Goal: Navigation & Orientation: Find specific page/section

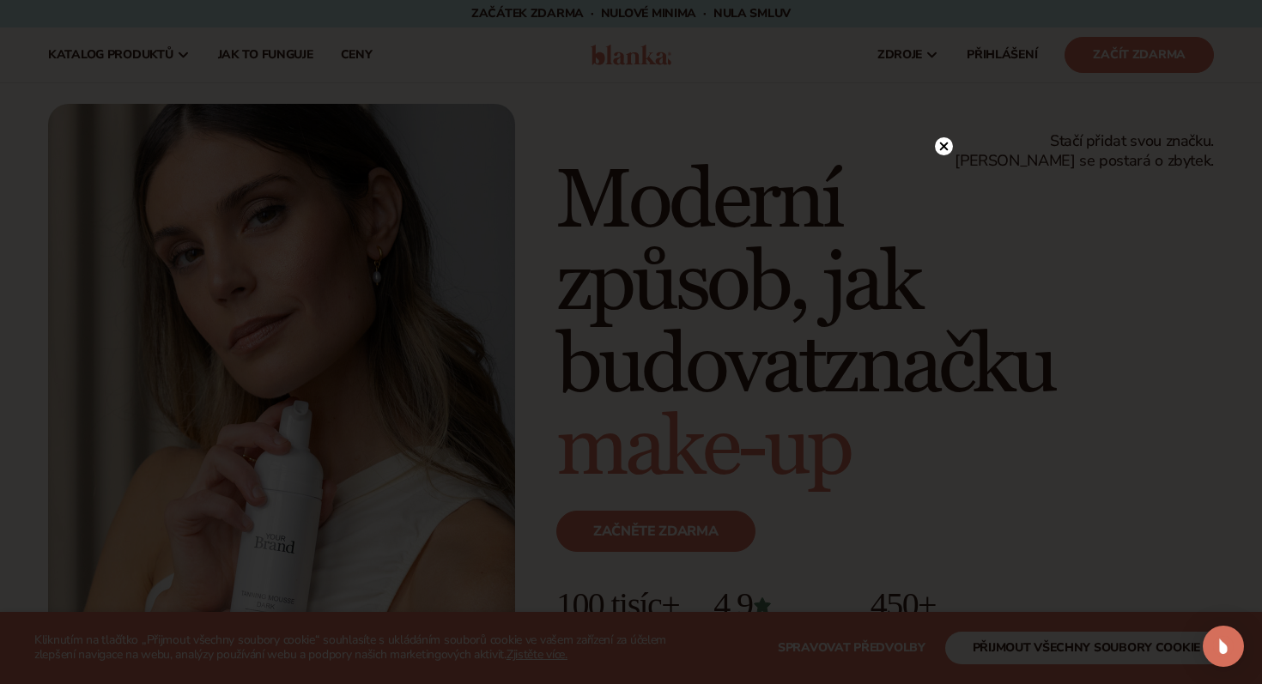
click at [946, 149] on icon at bounding box center [944, 147] width 9 height 9
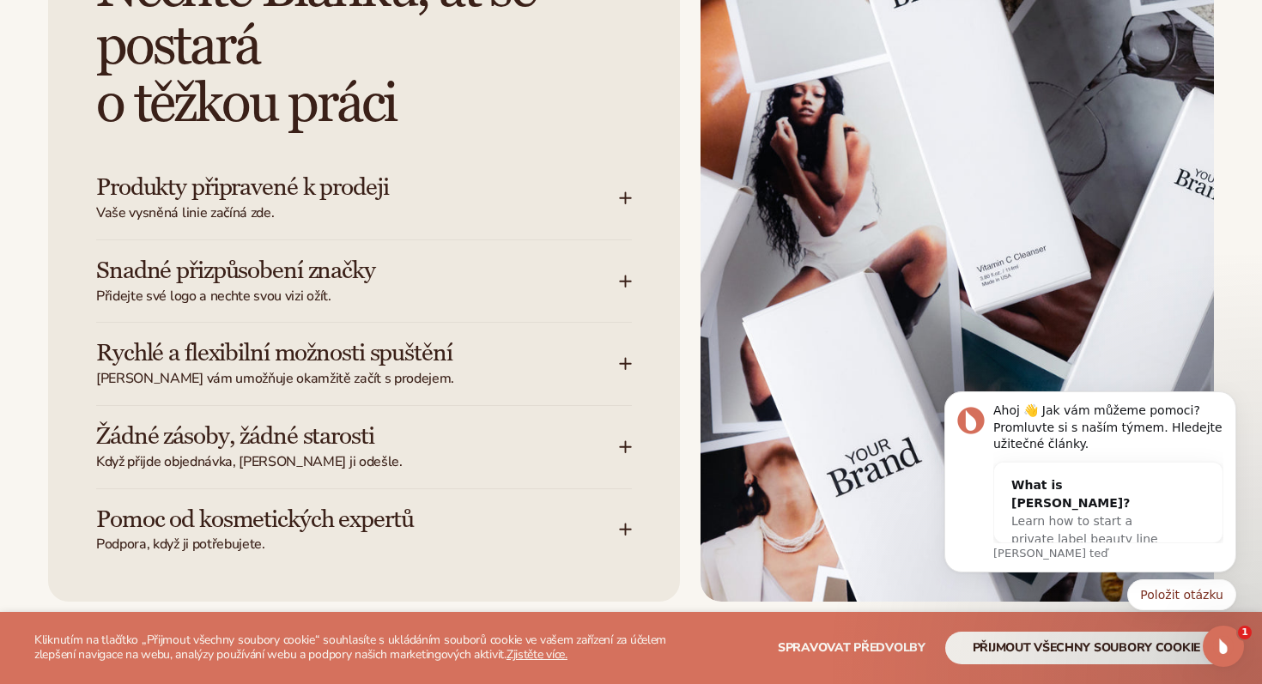
scroll to position [2189, 0]
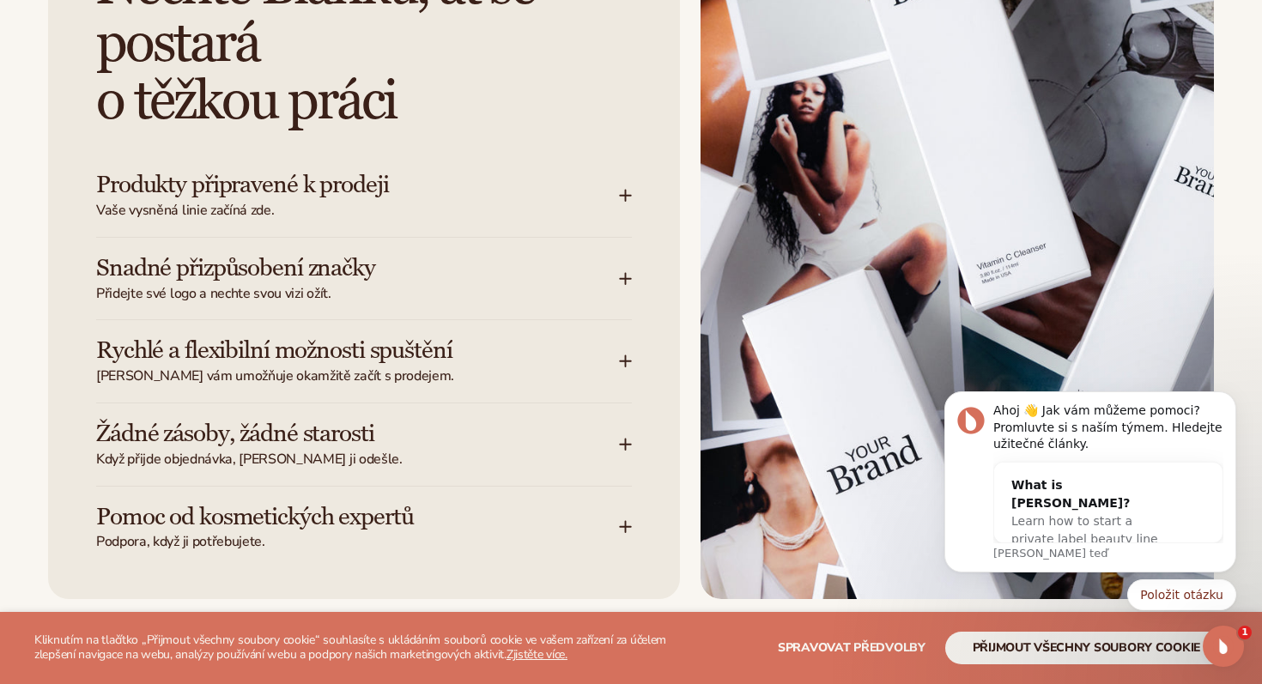
click at [625, 196] on icon at bounding box center [625, 196] width 11 height 0
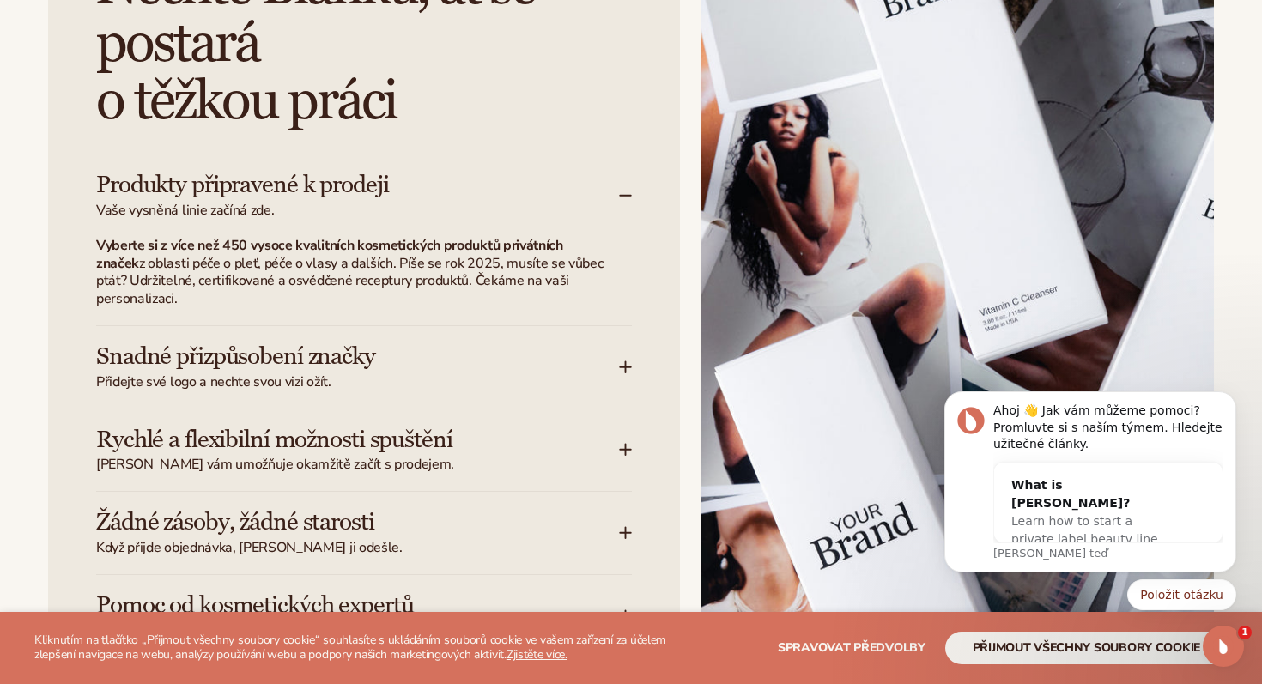
click at [625, 196] on icon at bounding box center [625, 196] width 11 height 0
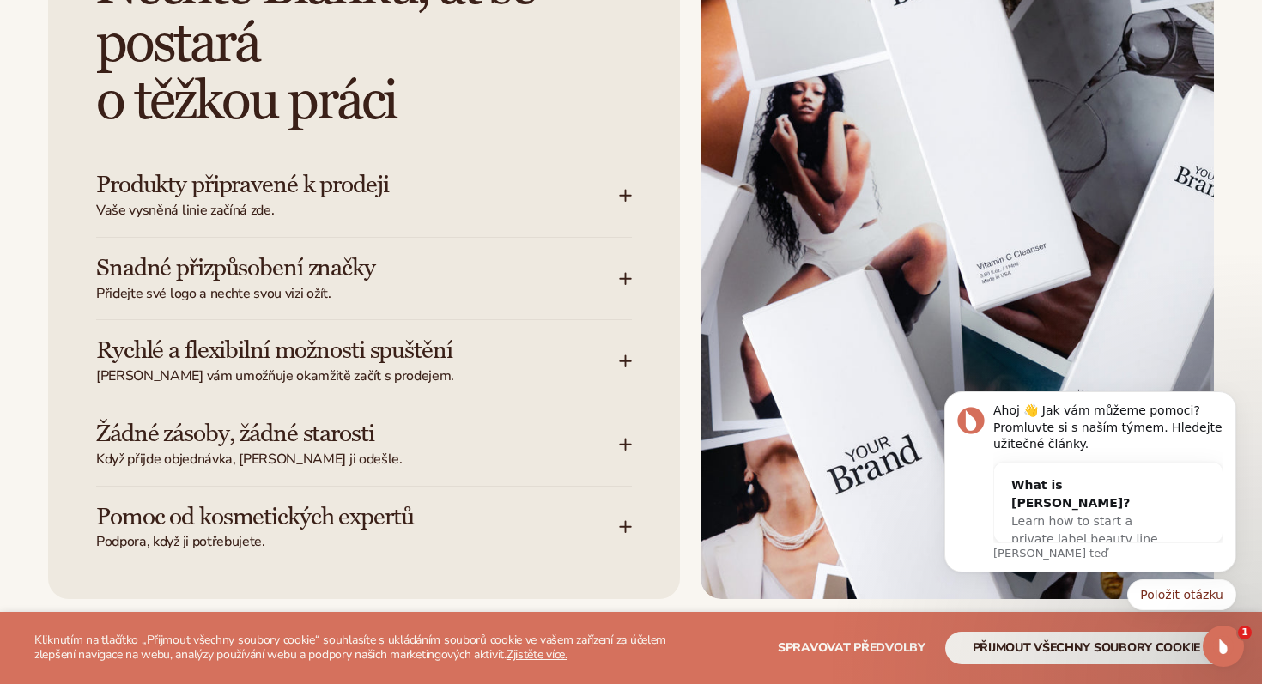
click at [627, 273] on icon at bounding box center [626, 279] width 14 height 14
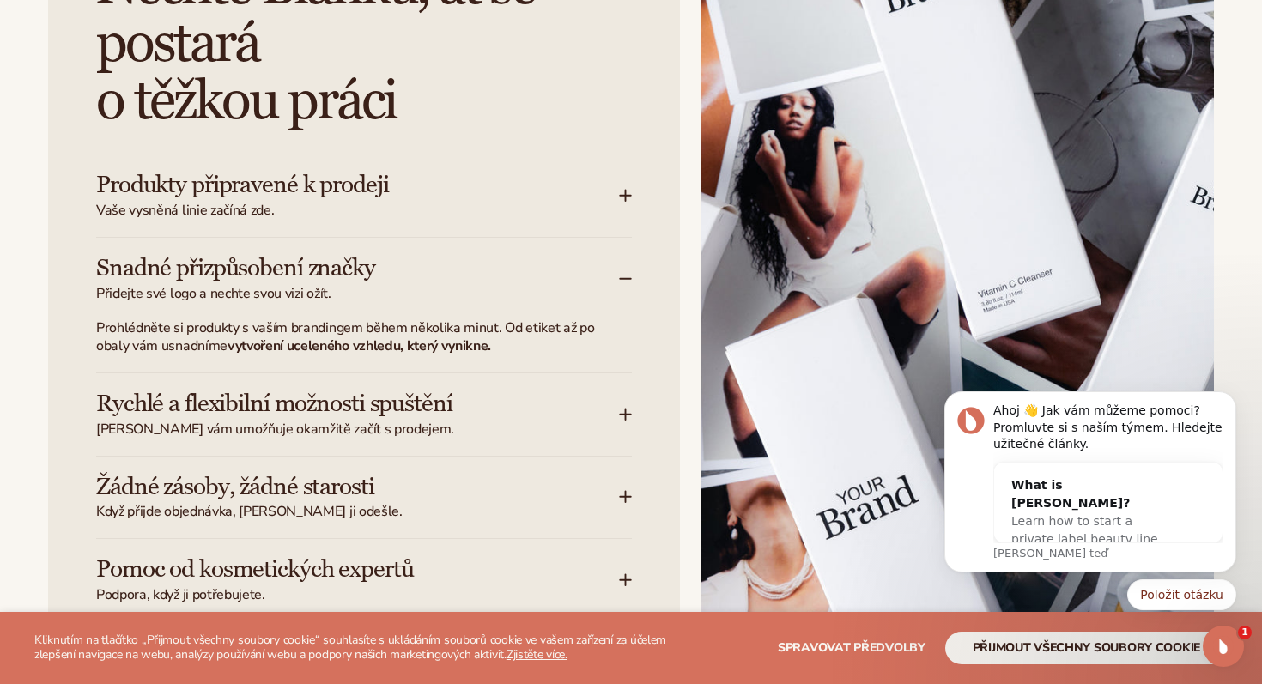
click at [627, 273] on icon at bounding box center [626, 279] width 14 height 14
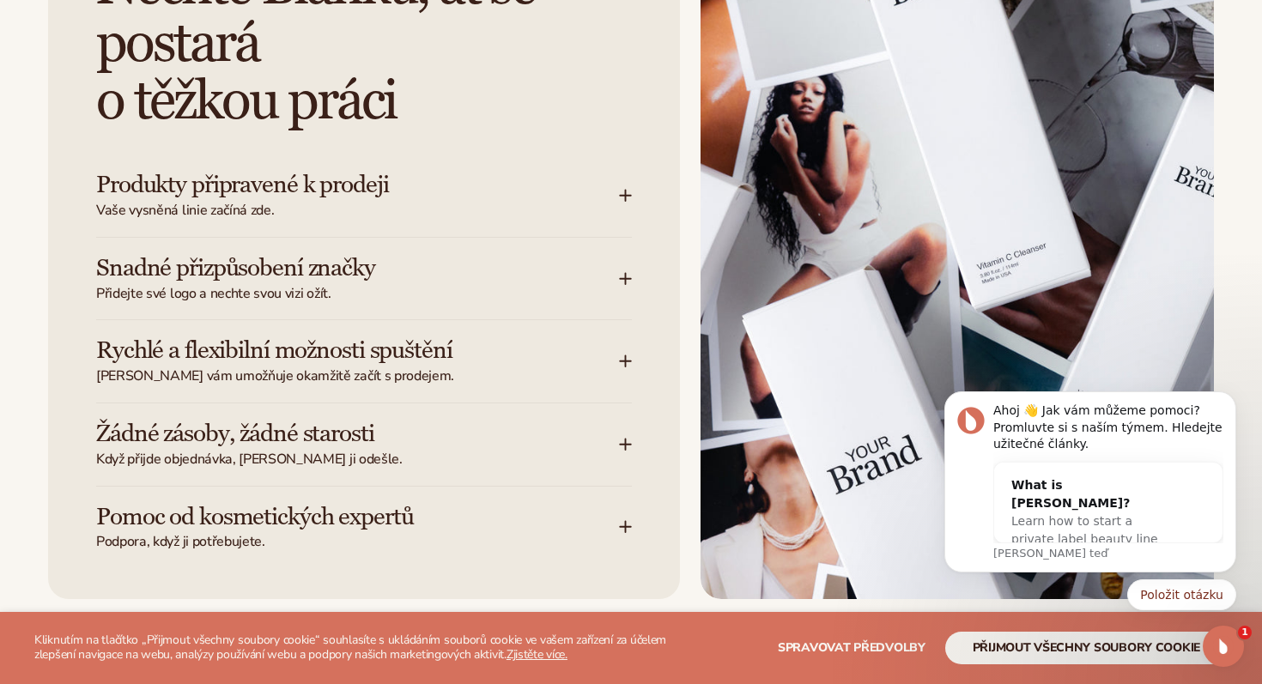
click at [628, 447] on icon at bounding box center [626, 445] width 14 height 14
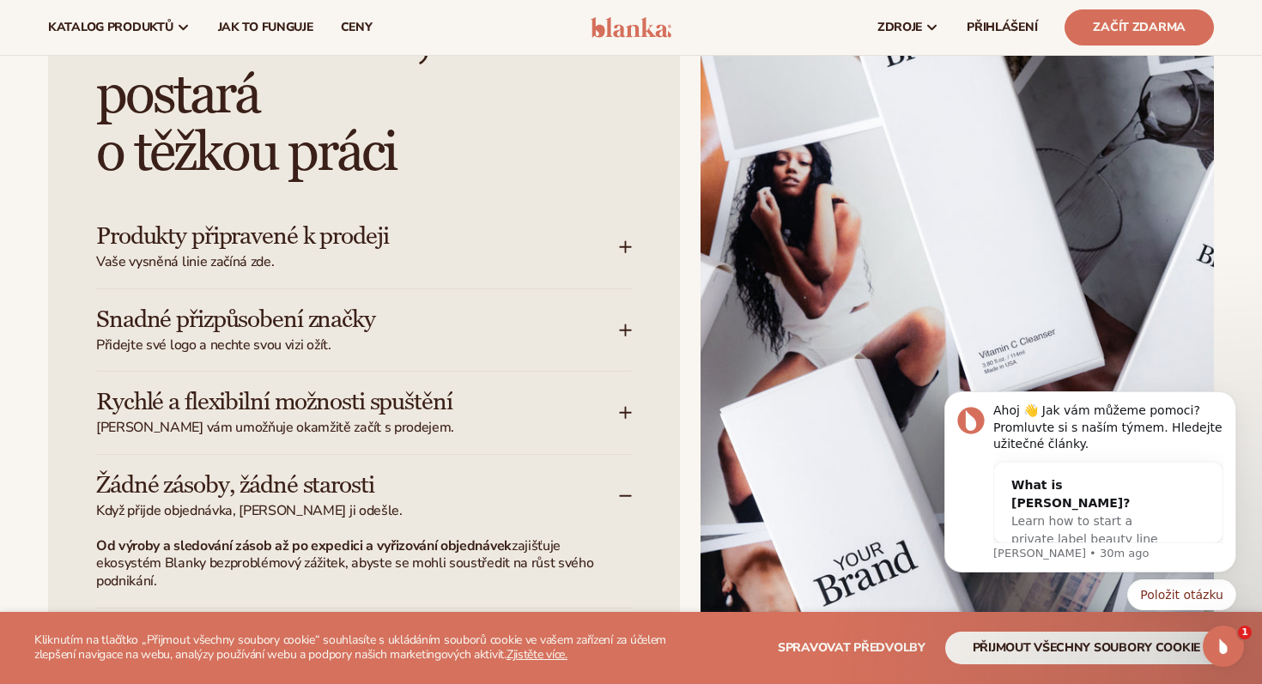
scroll to position [2126, 0]
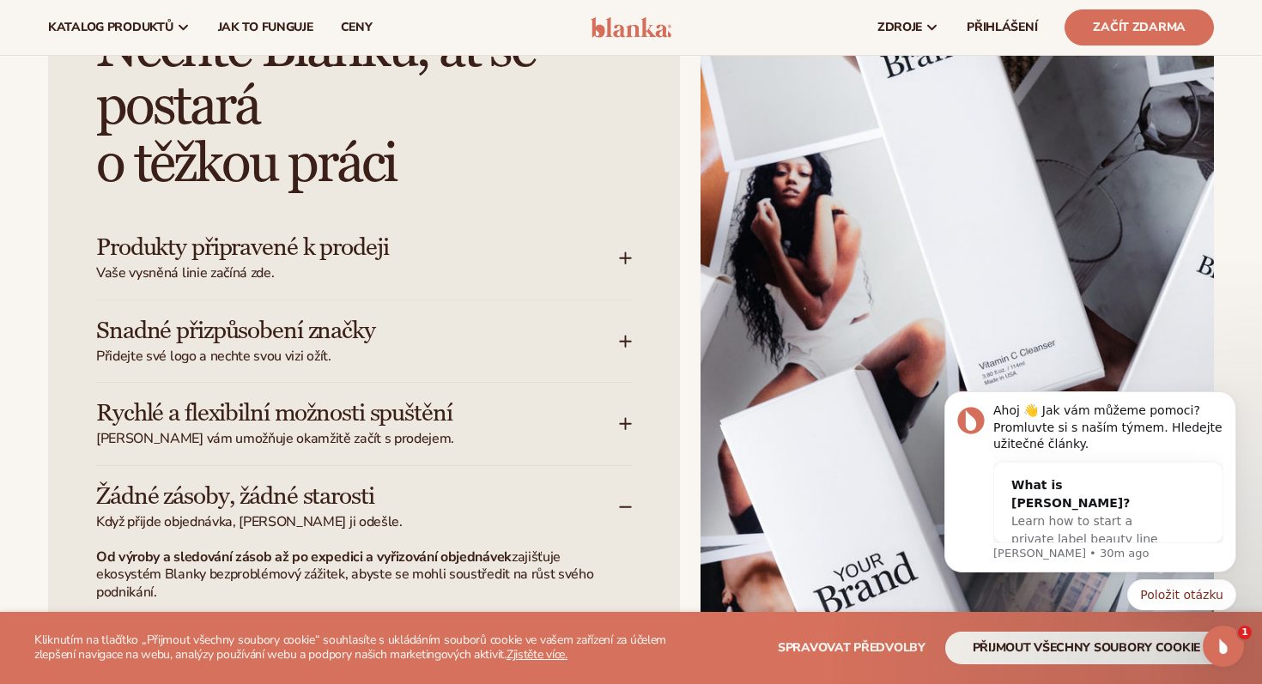
click at [541, 274] on span "Vaše vysněná linie začíná zde." at bounding box center [357, 274] width 523 height 18
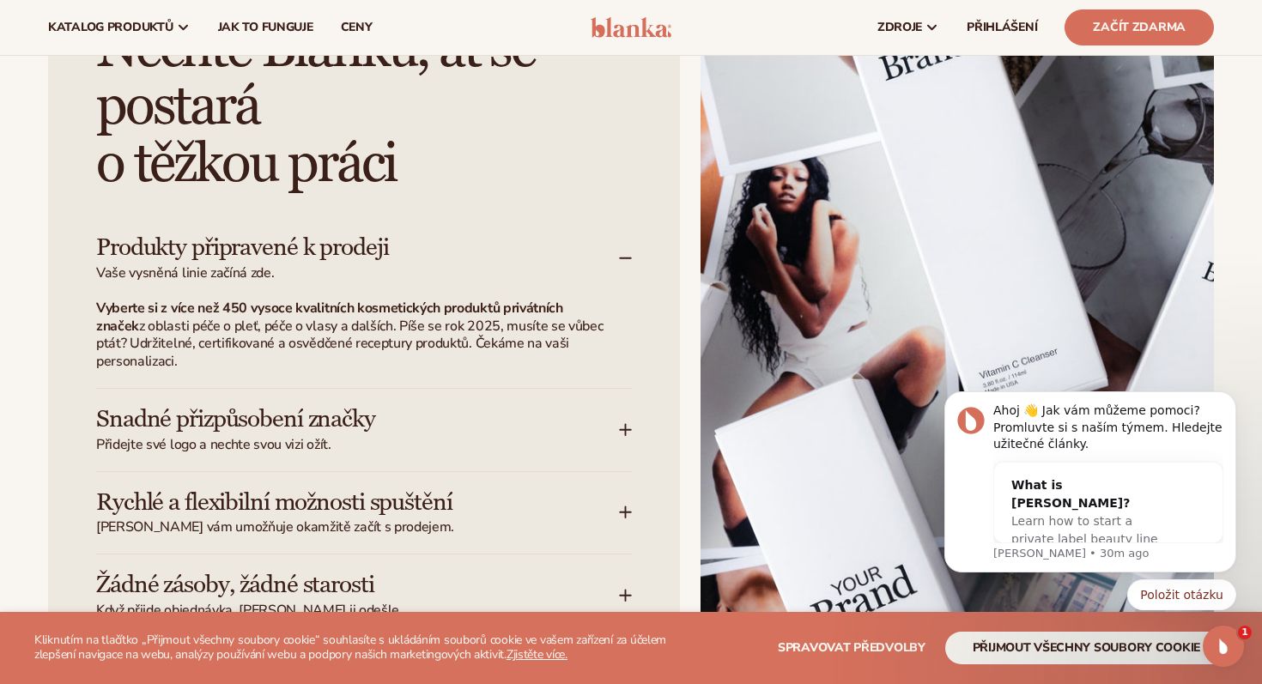
click at [435, 325] on font "z oblasti péče o pleť, péče o vlasy a dalších. Píše se rok 2025, musíte se vůbe…" at bounding box center [350, 344] width 508 height 55
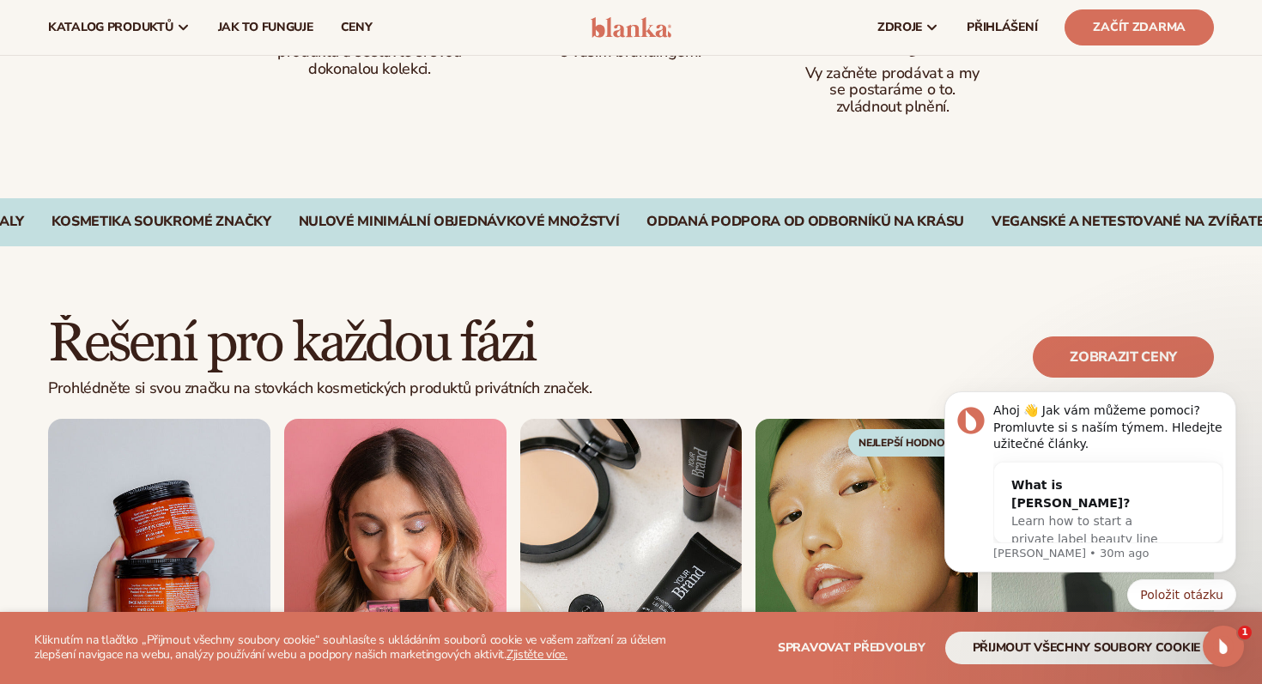
scroll to position [1114, 0]
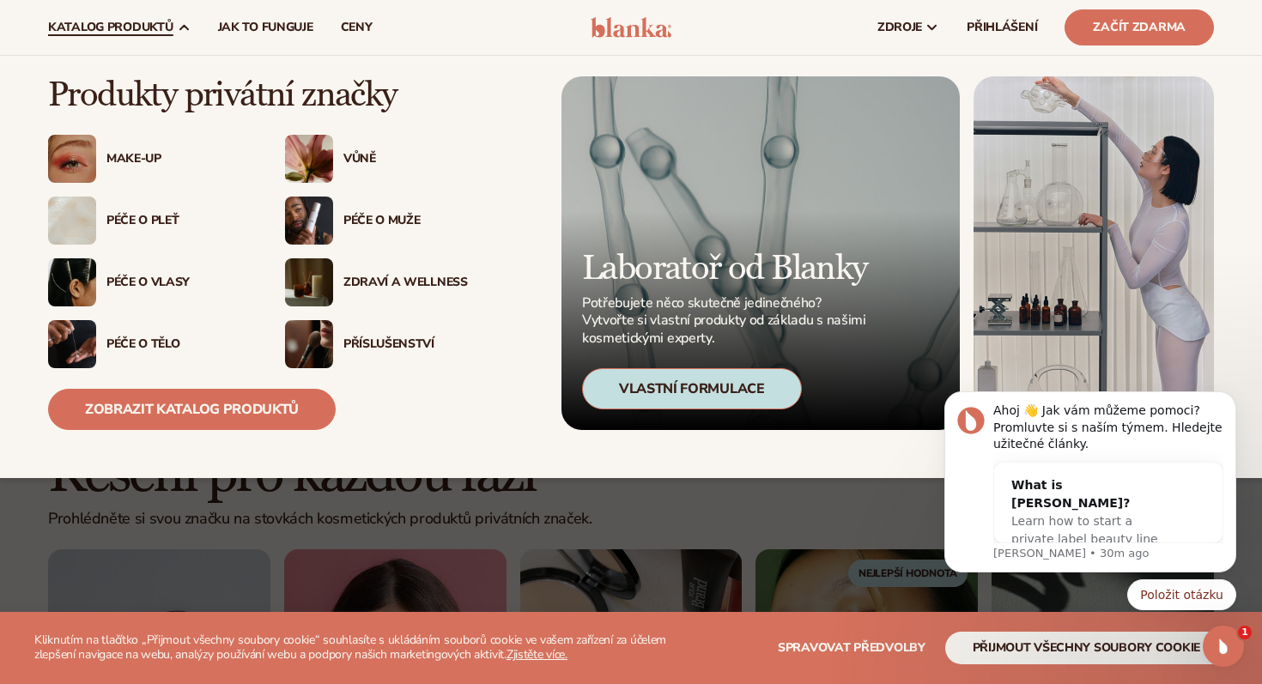
click at [360, 158] on font "Vůně" at bounding box center [360, 158] width 33 height 16
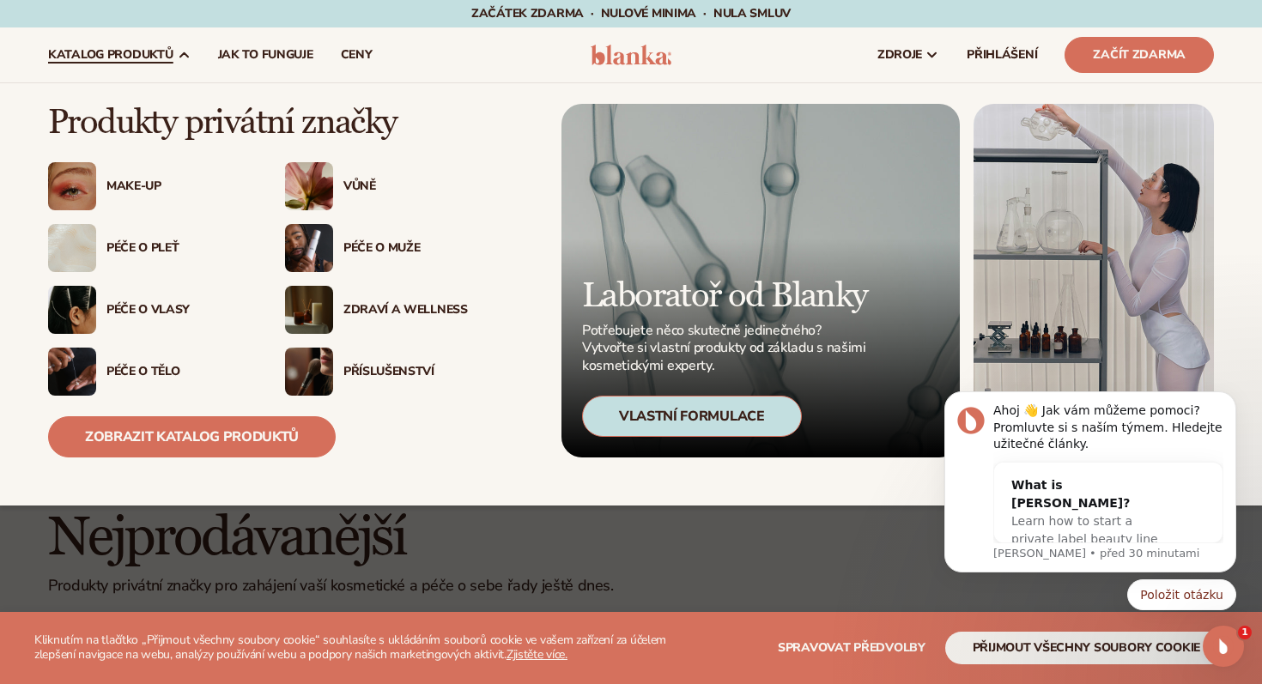
click at [393, 317] on font "Zdraví a wellness" at bounding box center [406, 309] width 125 height 16
